Goal: Information Seeking & Learning: Find contact information

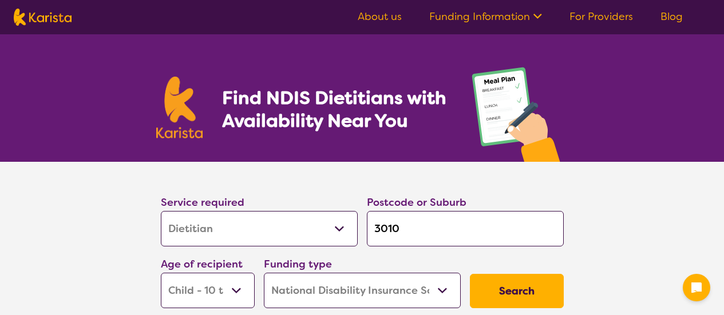
select select "Dietitian"
select select "CH"
select select "NDIS"
select select "Dietitian"
select select "CH"
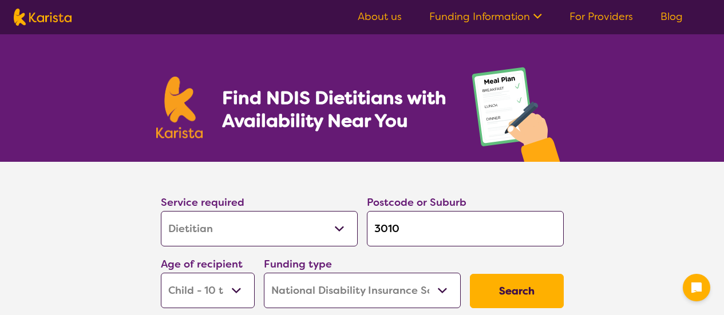
select select "NDIS"
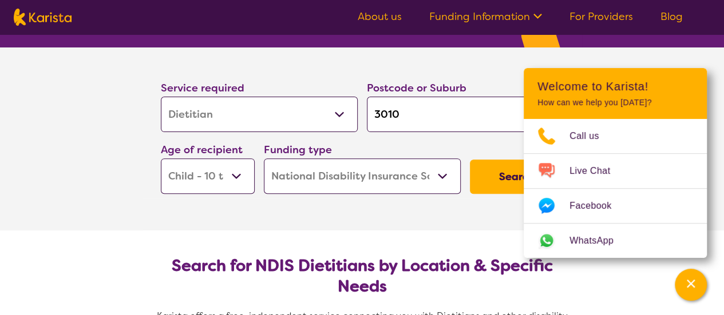
click at [247, 176] on select "Early Childhood - 0 to 9 Child - 10 to 11 Adolescent - 12 to 17 Adult - 18 to 6…" at bounding box center [208, 176] width 94 height 35
select select "EC"
click at [161, 159] on select "Early Childhood - 0 to 9 Child - 10 to 11 Adolescent - 12 to 17 Adult - 18 to 6…" at bounding box center [208, 176] width 94 height 35
select select "EC"
click at [498, 172] on button "Search" at bounding box center [517, 177] width 94 height 34
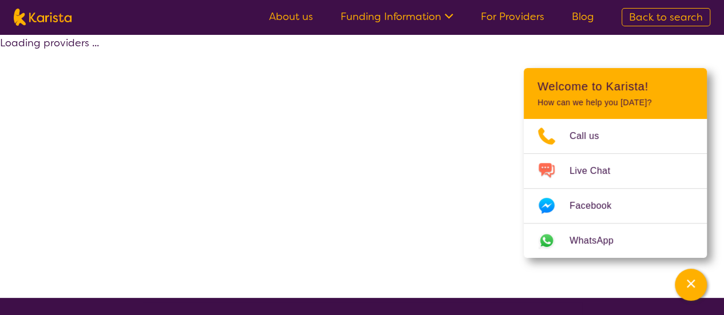
select select "by_score"
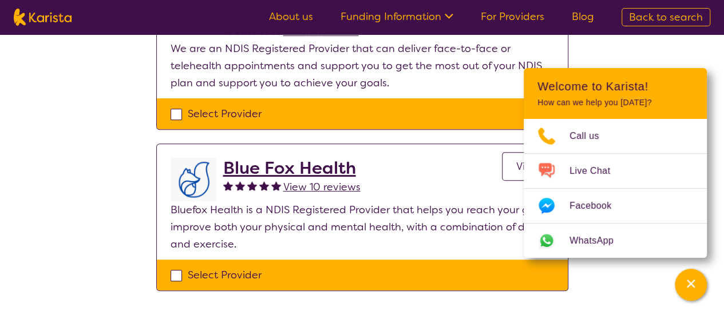
scroll to position [229, 0]
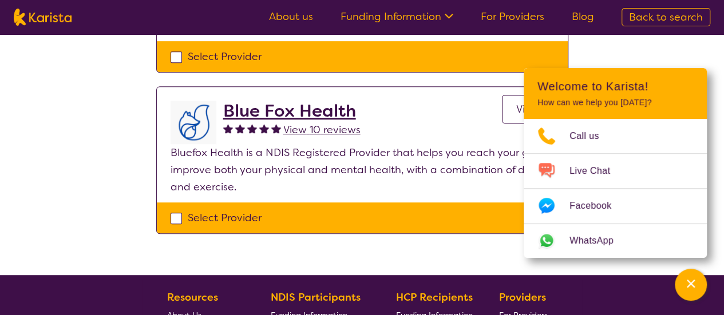
click at [286, 177] on p "Bluefox Health is a NDIS Registered Provider that helps you reach your goals, i…" at bounding box center [362, 170] width 383 height 52
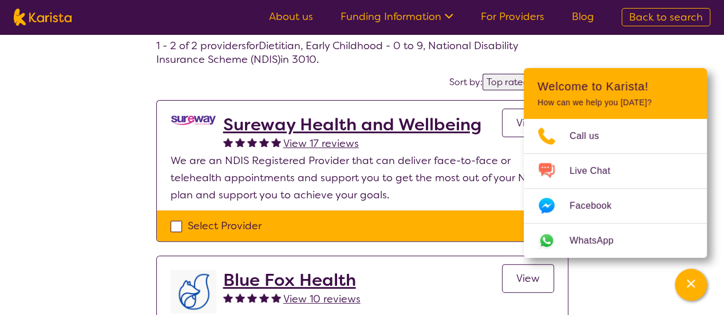
scroll to position [0, 0]
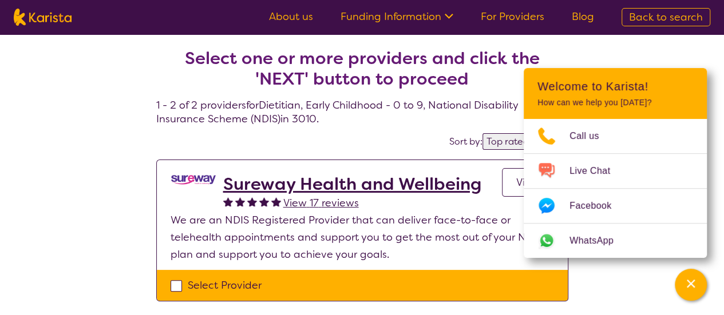
scroll to position [114, 0]
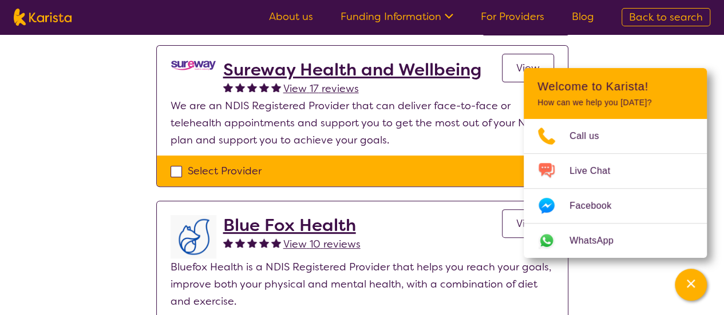
select select "Dietitian"
select select "EC"
select select "NDIS"
select select "Dietitian"
select select "EC"
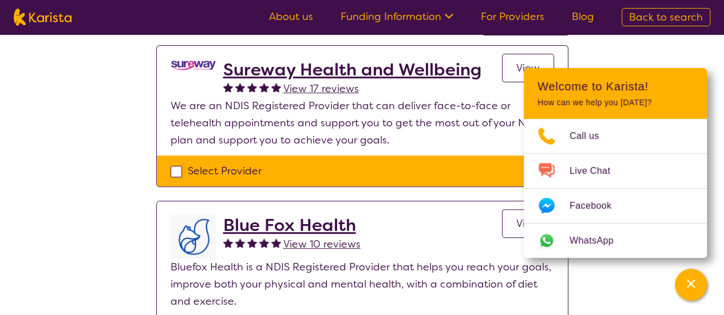
select select "NDIS"
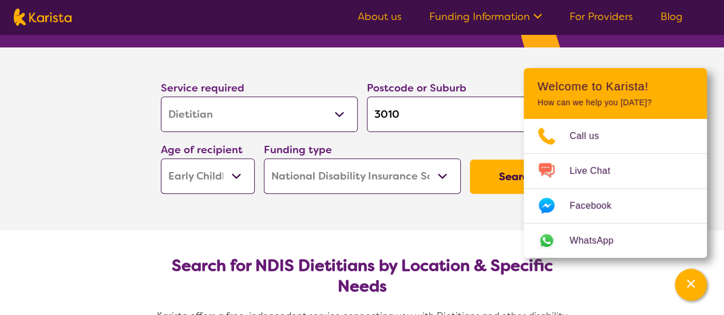
click at [230, 167] on select "Early Childhood - 0 to 9 Child - 10 to 11 Adolescent - 12 to 17 Adult - 18 to 6…" at bounding box center [208, 176] width 94 height 35
